Goal: Information Seeking & Learning: Learn about a topic

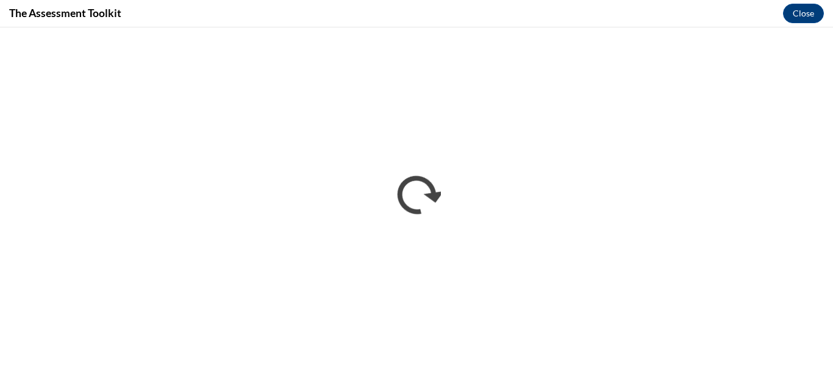
click at [443, 26] on div "The Assessment Toolkit Close" at bounding box center [416, 13] width 833 height 27
